Goal: Obtain resource: Download file/media

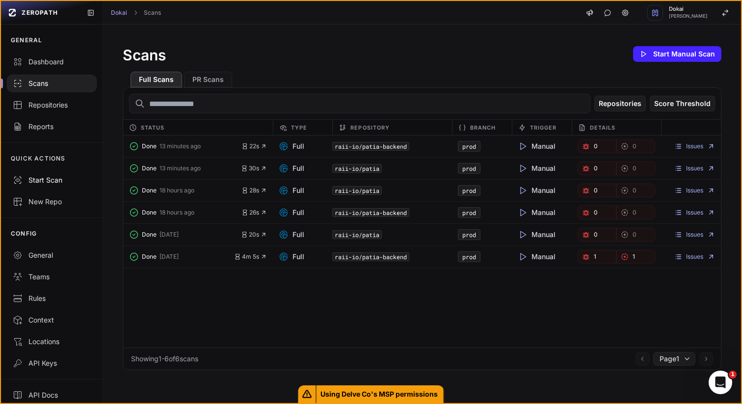
click at [17, 178] on icon at bounding box center [18, 180] width 10 height 10
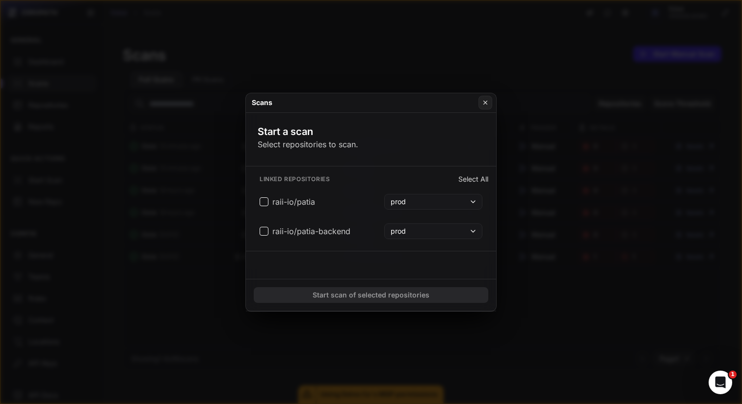
click at [84, 171] on button at bounding box center [371, 202] width 742 height 404
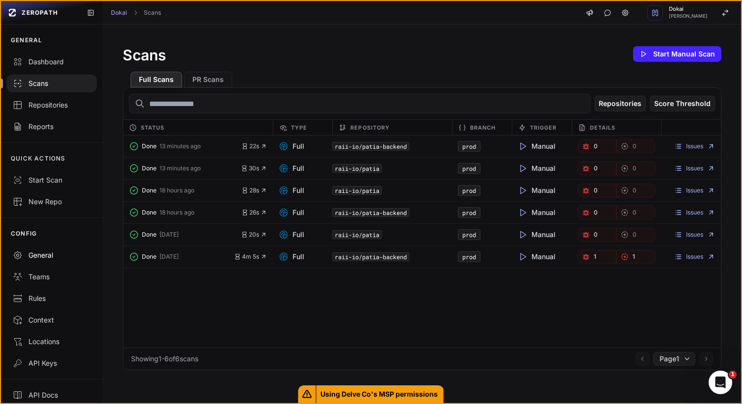
click at [34, 262] on link "General" at bounding box center [52, 256] width 102 height 22
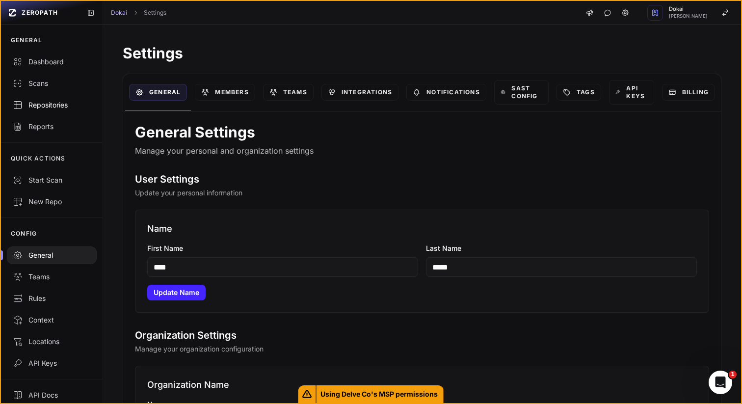
click at [43, 106] on div "Repositories" at bounding box center [52, 105] width 78 height 10
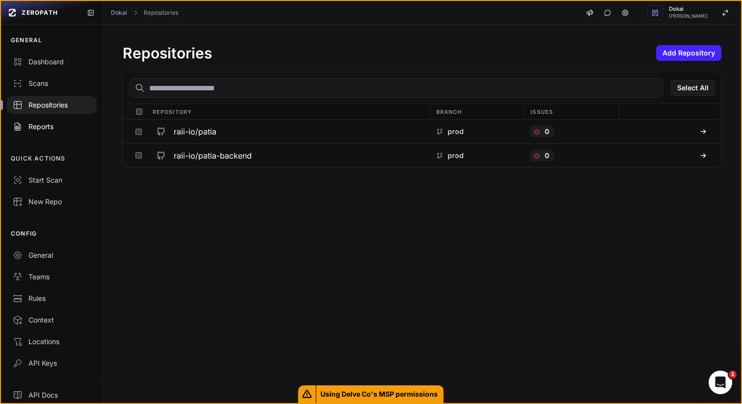
click at [41, 122] on div "Reports" at bounding box center [52, 127] width 78 height 10
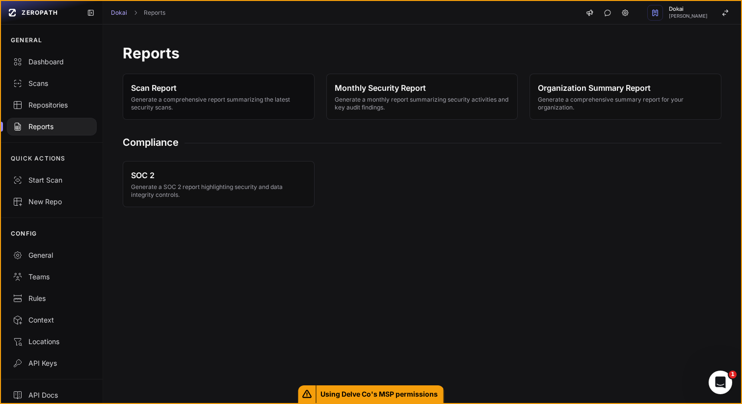
click at [233, 107] on span "Generate a comprehensive report summarizing the latest security scans." at bounding box center [218, 104] width 175 height 16
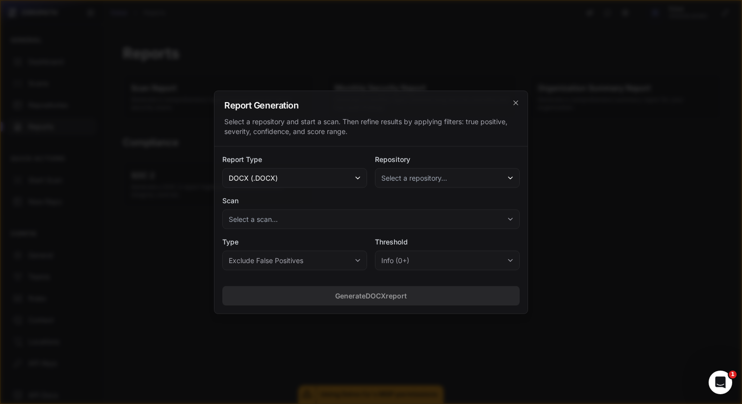
click at [290, 179] on button "docx (.docx)" at bounding box center [294, 178] width 145 height 20
click at [448, 173] on button "Select a repository..." at bounding box center [447, 178] width 145 height 20
click at [448, 206] on span "(Last scan issues: 3 )" at bounding box center [480, 205] width 64 height 10
click at [251, 219] on span "Select a scan..." at bounding box center [253, 219] width 49 height 10
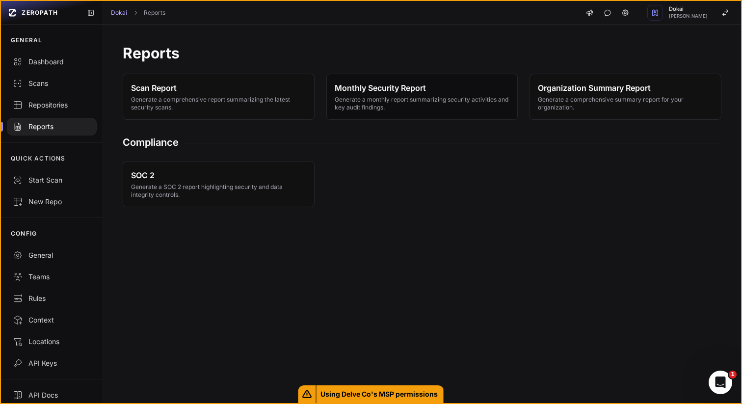
click at [409, 95] on span "Monthly Security Report Generate a monthly report summarizing security activiti…" at bounding box center [422, 96] width 175 height 29
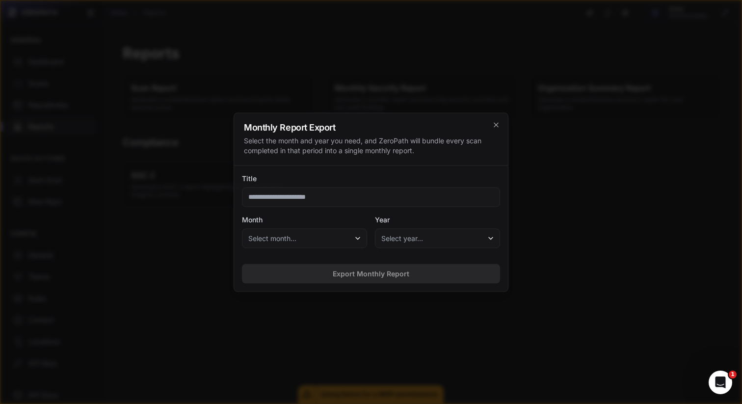
click at [297, 197] on input "Title" at bounding box center [371, 197] width 258 height 20
type input "**********"
click at [281, 236] on span "Select month..." at bounding box center [272, 238] width 48 height 10
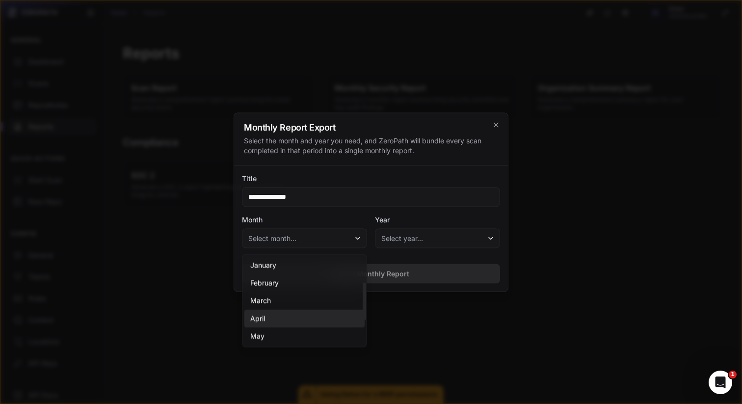
scroll to position [81, 0]
click at [305, 310] on div "August" at bounding box center [305, 308] width 120 height 18
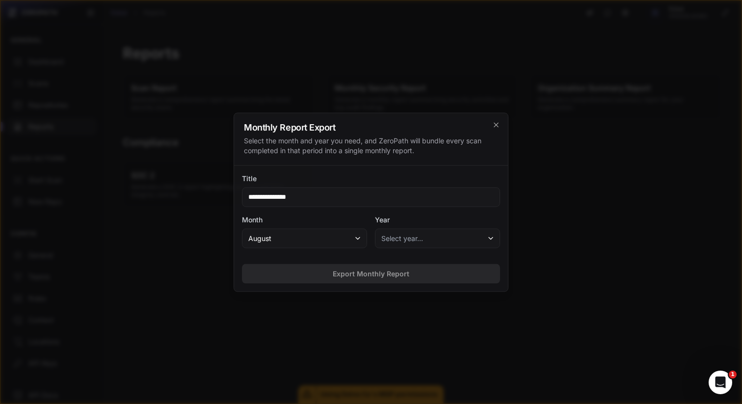
click at [427, 231] on button "Select year…" at bounding box center [437, 238] width 125 height 20
click at [417, 269] on div "2025" at bounding box center [438, 265] width 120 height 18
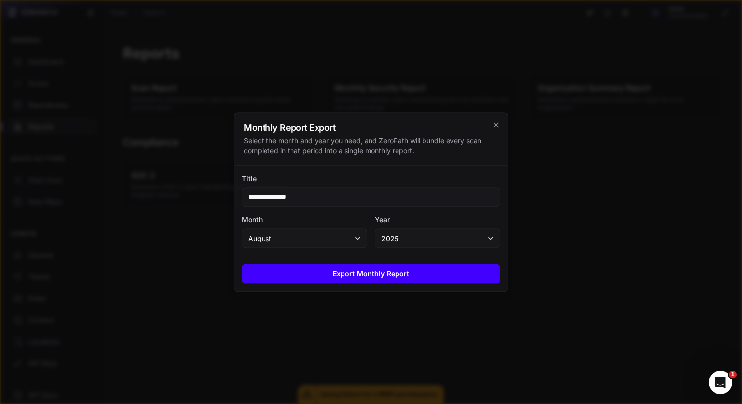
click at [417, 270] on button "Export Monthly Report" at bounding box center [371, 274] width 258 height 20
